Goal: Use online tool/utility: Utilize a website feature to perform a specific function

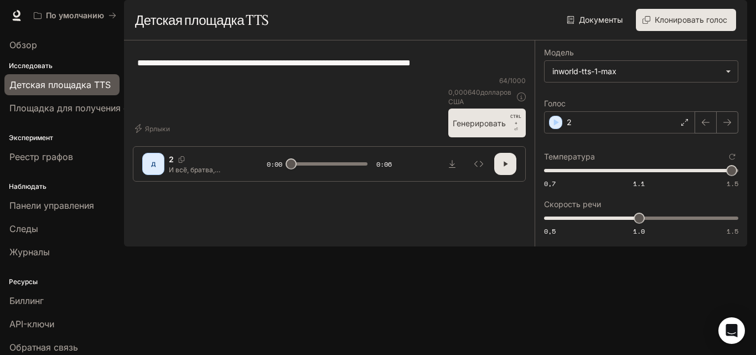
click at [501, 168] on icon "button" at bounding box center [505, 163] width 9 height 9
click at [591, 133] on div "2" at bounding box center [619, 122] width 151 height 22
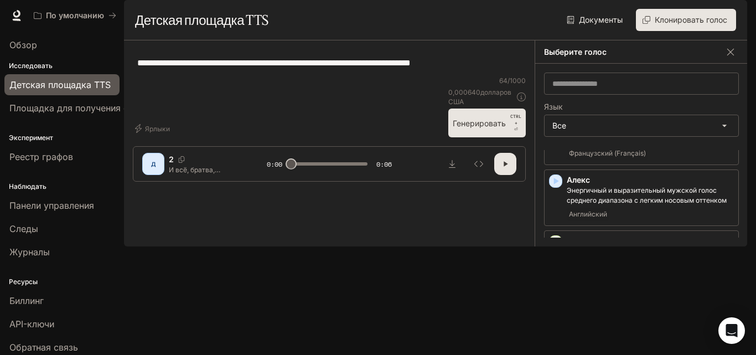
scroll to position [443, 0]
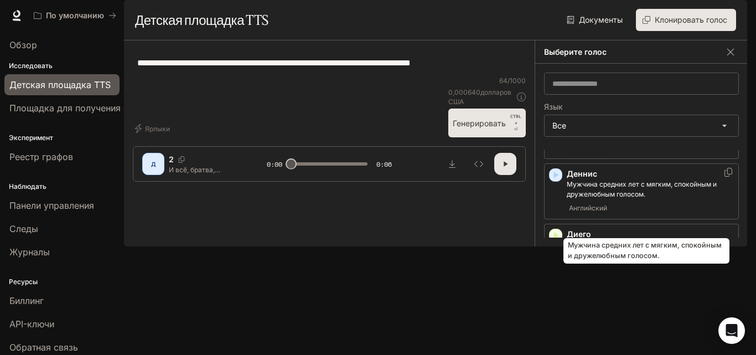
click at [570, 198] on font "Мужчина средних лет с мягким, спокойным и дружелюбным голосом." at bounding box center [641, 189] width 150 height 18
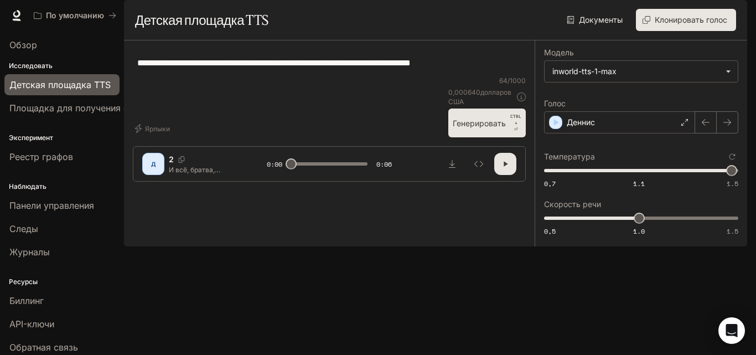
click at [508, 168] on icon "button" at bounding box center [505, 163] width 9 height 9
click at [507, 168] on icon "button" at bounding box center [505, 163] width 9 height 9
click at [500, 137] on button "Генерировать CTRL + ⏎" at bounding box center [486, 122] width 77 height 29
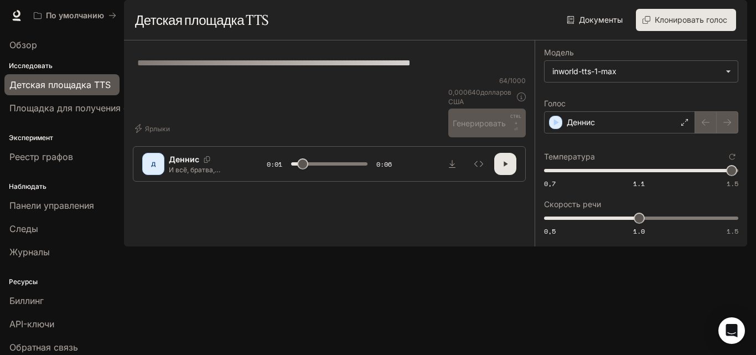
click at [502, 168] on icon "button" at bounding box center [505, 163] width 9 height 9
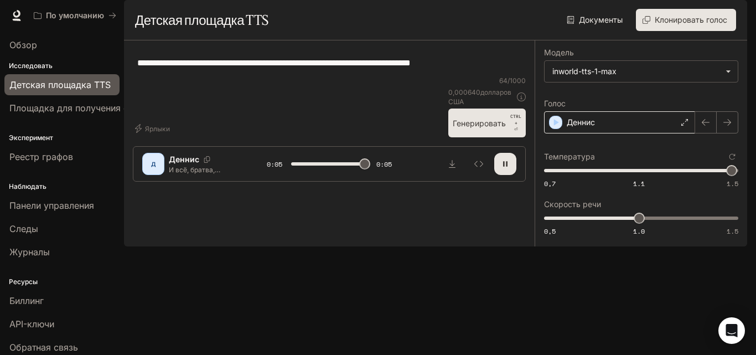
click at [601, 133] on div "Деннис" at bounding box center [619, 122] width 151 height 22
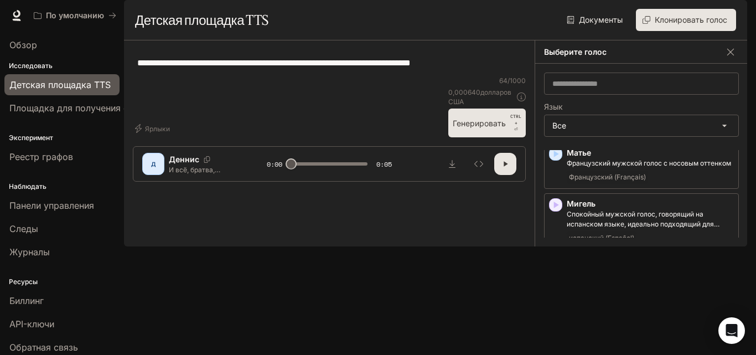
scroll to position [1659, 0]
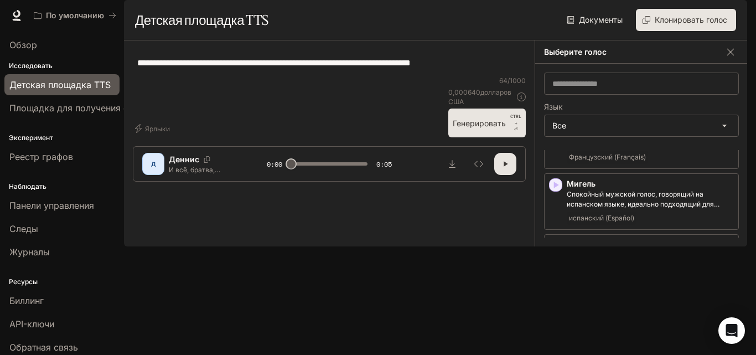
click at [295, 76] on div "**********" at bounding box center [329, 62] width 393 height 27
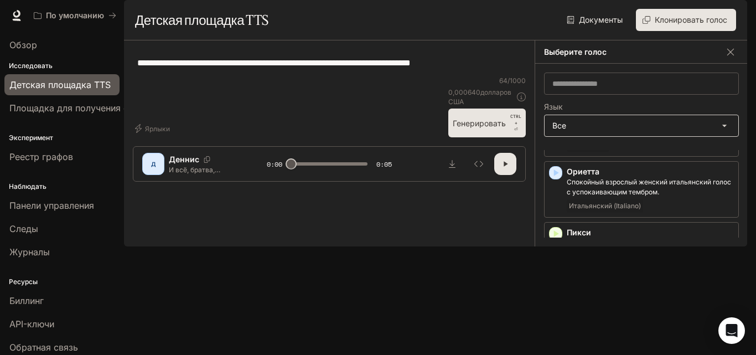
scroll to position [1770, 0]
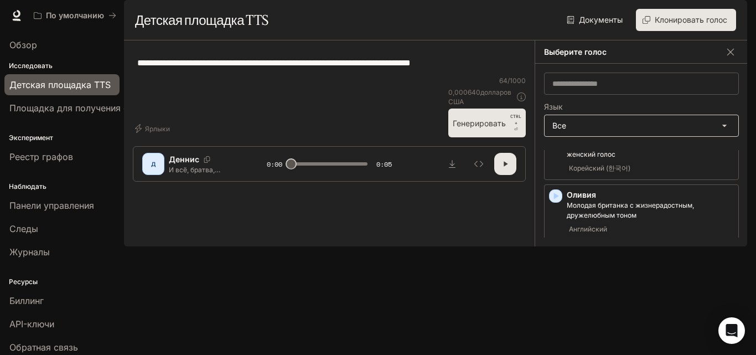
click at [595, 153] on body "Исходный текст Оцените этот перевод Ваш отзыв поможет нам улучшить Google Перев…" at bounding box center [378, 177] width 756 height 355
click at [488, 354] on div at bounding box center [378, 355] width 756 height 0
click at [582, 155] on body "Исходный текст Оцените этот перевод Ваш отзыв поможет нам улучшить Google Перев…" at bounding box center [378, 177] width 756 height 355
type input "*****"
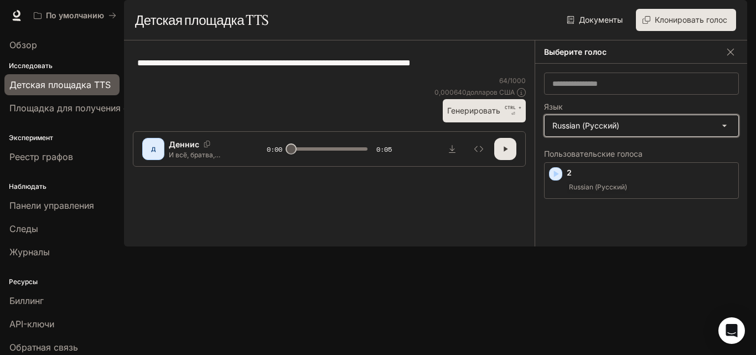
scroll to position [0, 0]
click at [487, 117] on font "Генерировать" at bounding box center [473, 110] width 53 height 14
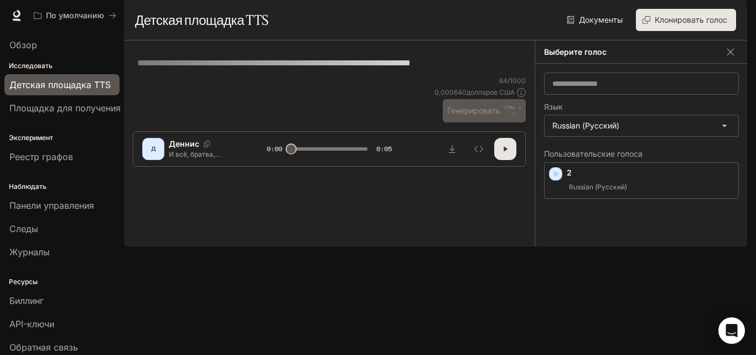
click at [504, 153] on icon "button" at bounding box center [505, 148] width 9 height 9
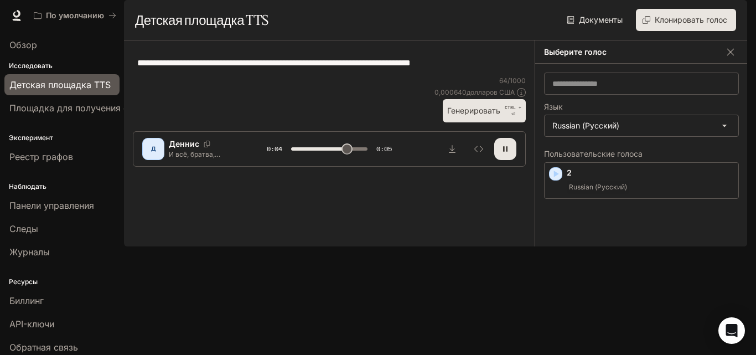
click at [504, 153] on icon "button" at bounding box center [505, 148] width 9 height 9
click at [596, 194] on div "2 Russian (Русский)" at bounding box center [649, 180] width 167 height 27
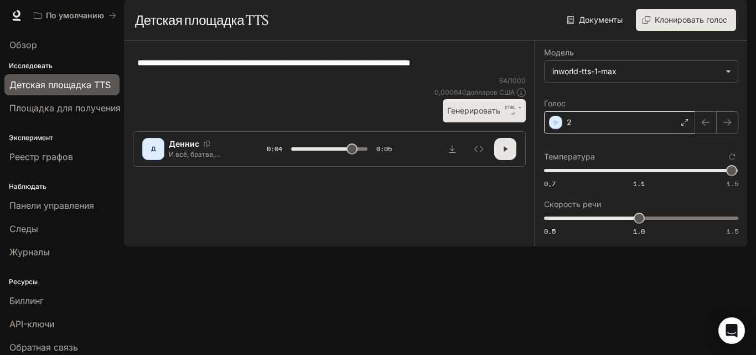
click at [621, 133] on div "2" at bounding box center [619, 122] width 151 height 22
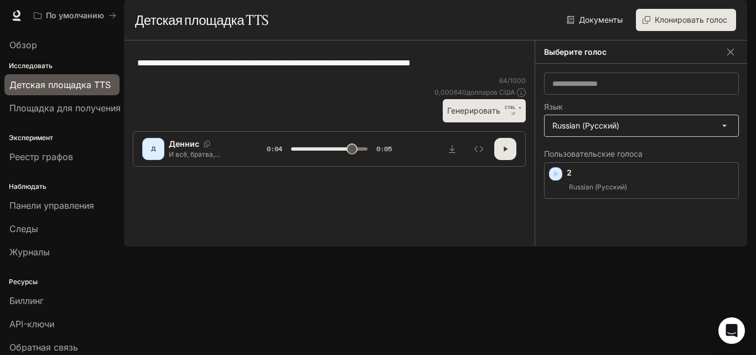
click at [601, 158] on body "Исходный текст Оцените этот перевод Ваш отзыв поможет нам улучшить Google Перев…" at bounding box center [378, 177] width 756 height 355
click at [466, 354] on div at bounding box center [378, 355] width 756 height 0
click at [603, 178] on p "2" at bounding box center [649, 172] width 167 height 11
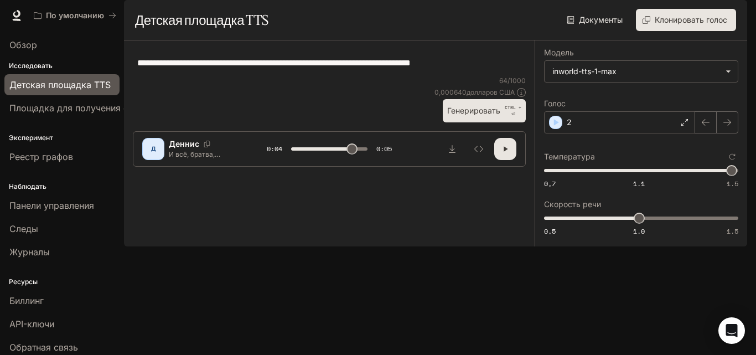
click at [495, 115] on font "Генерировать" at bounding box center [473, 110] width 53 height 9
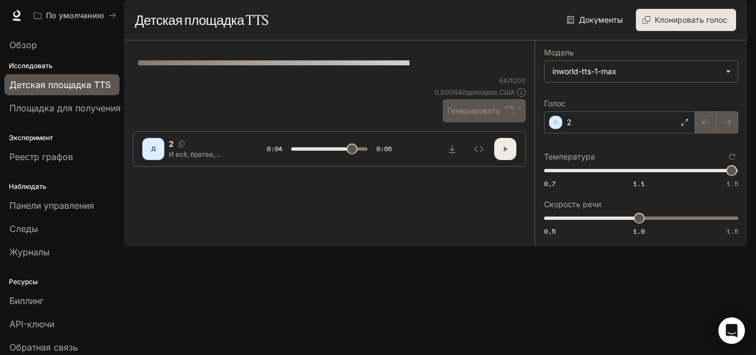
click at [508, 153] on icon "button" at bounding box center [505, 148] width 9 height 9
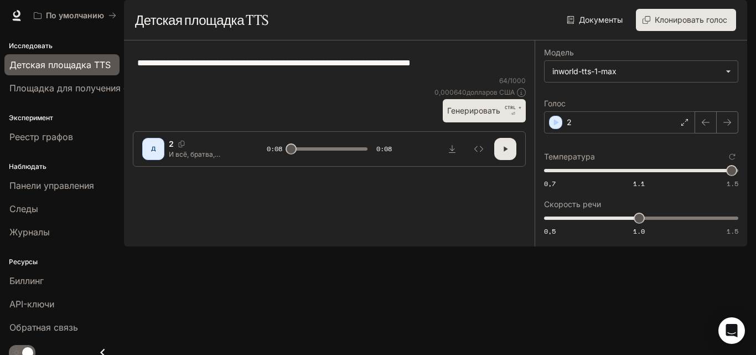
scroll to position [29, 0]
